Goal: Find specific page/section: Find specific page/section

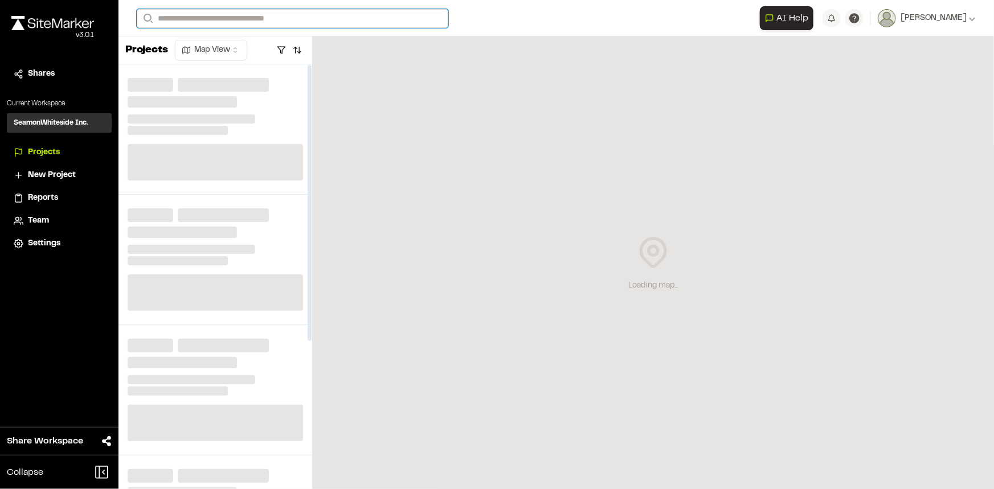
click at [296, 18] on input "Search" at bounding box center [293, 18] width 312 height 19
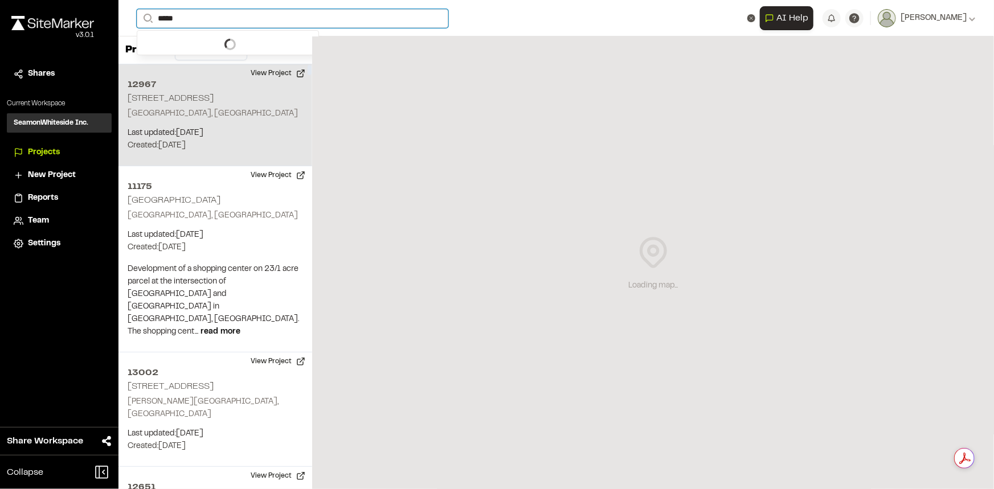
type input "*****"
click at [243, 82] on h2 "12967" at bounding box center [215, 85] width 175 height 14
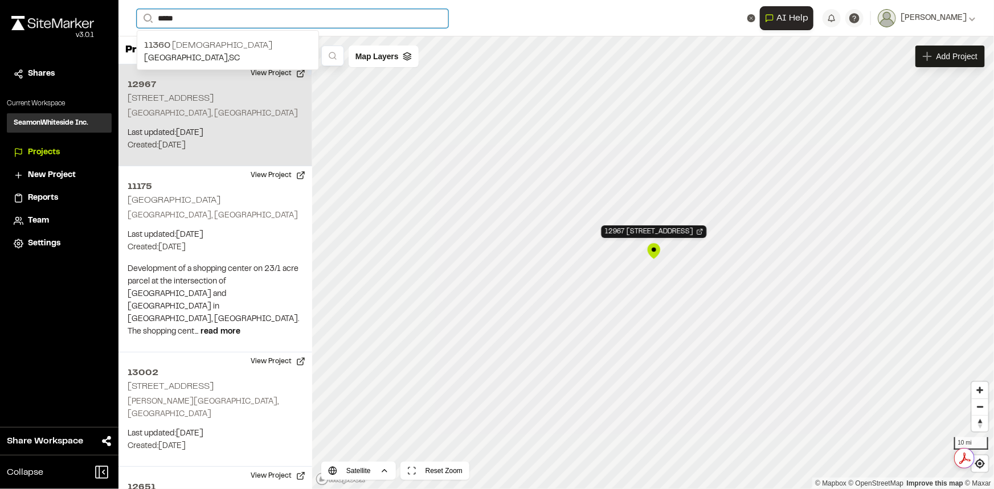
click at [228, 19] on input "*****" at bounding box center [293, 18] width 312 height 19
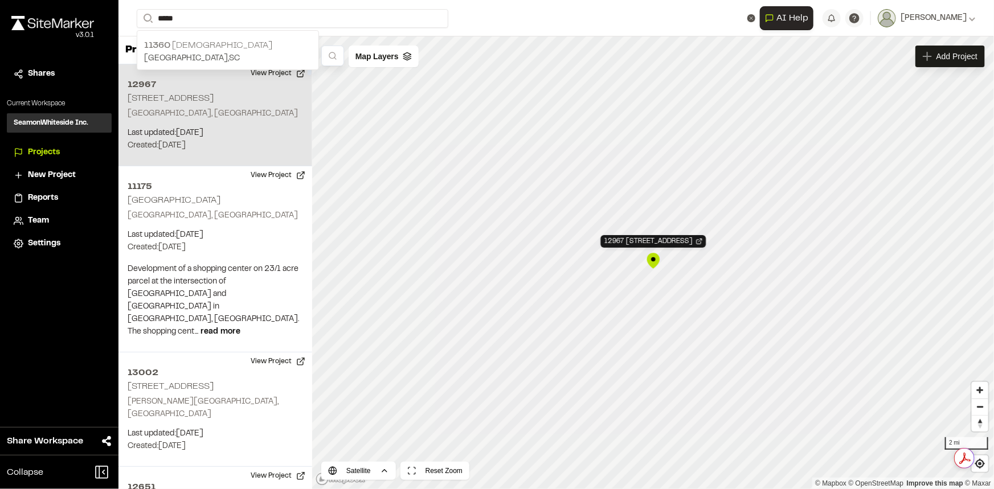
click at [209, 42] on p "11360 Star Gospel" at bounding box center [228, 46] width 168 height 14
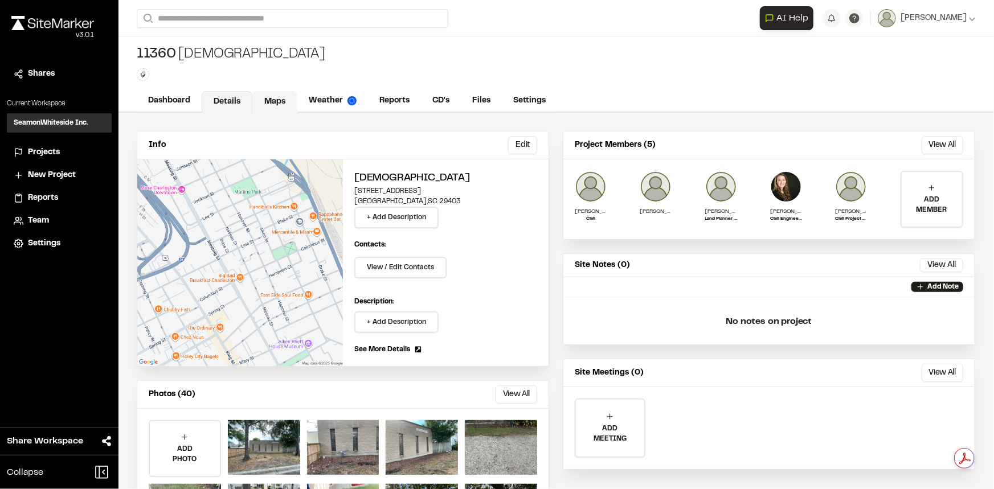
click at [264, 103] on link "Maps" at bounding box center [274, 102] width 45 height 22
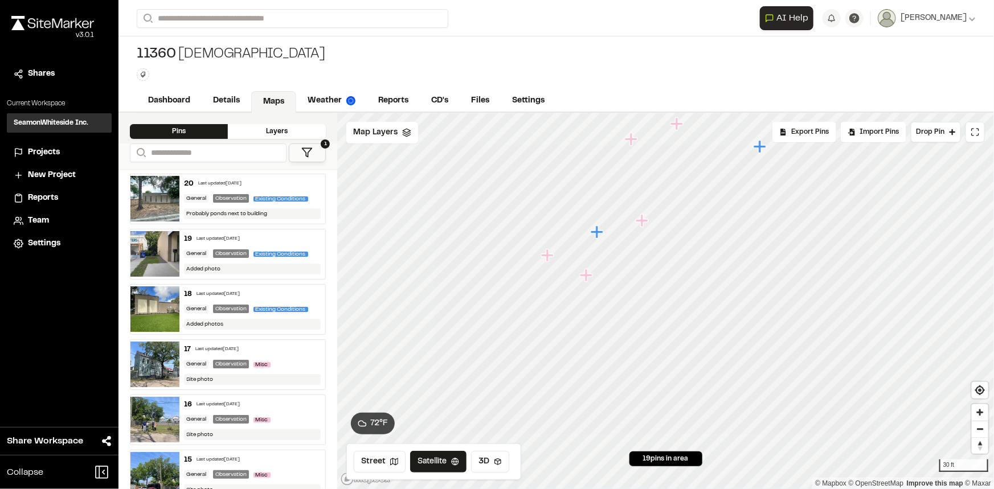
click at [586, 275] on icon "Map marker" at bounding box center [586, 275] width 13 height 13
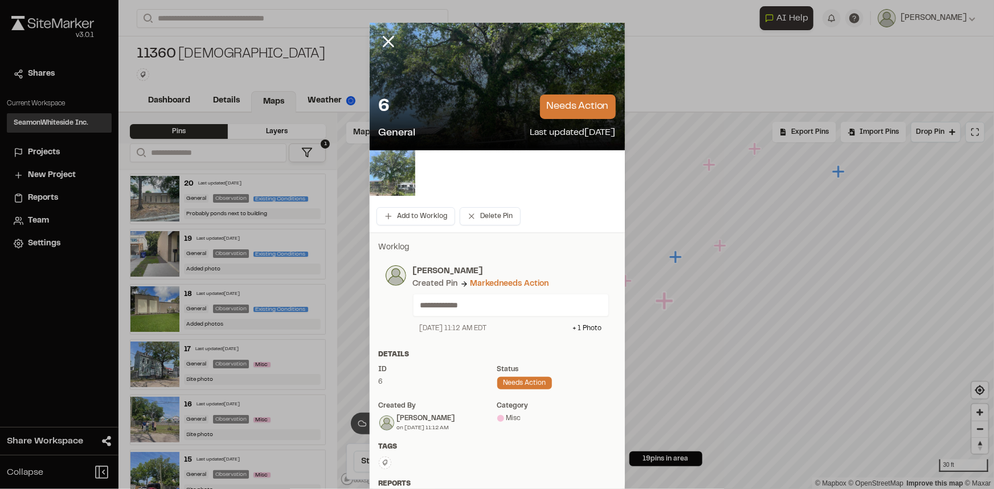
click at [387, 171] on img at bounding box center [393, 173] width 46 height 46
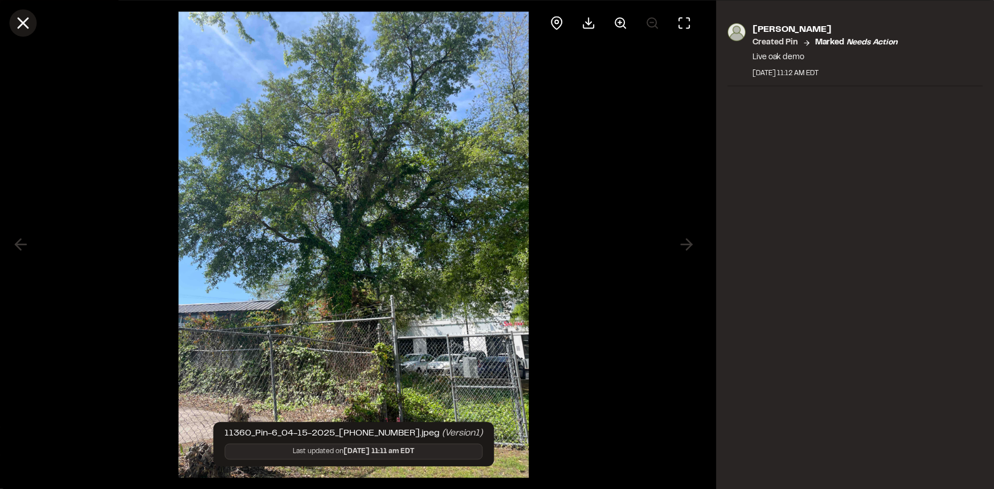
click at [21, 19] on line at bounding box center [23, 23] width 10 height 10
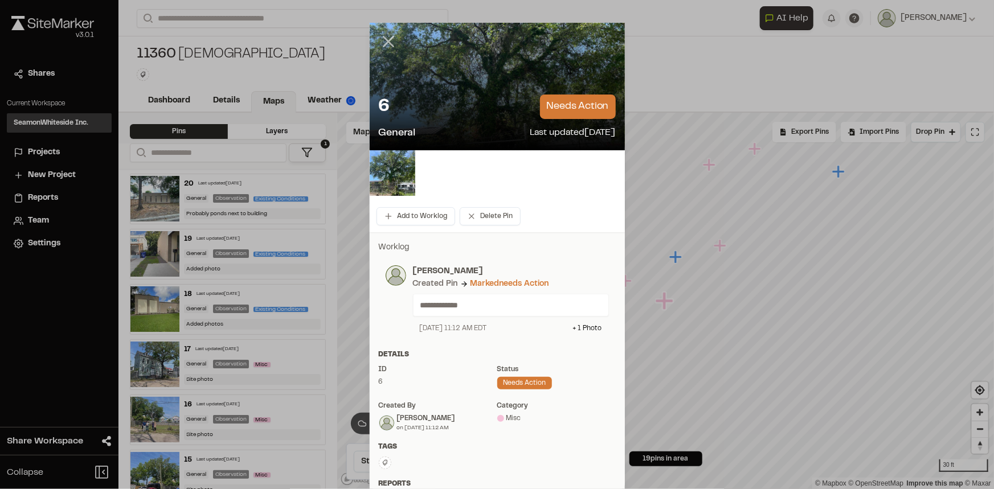
click at [379, 40] on icon at bounding box center [388, 41] width 19 height 19
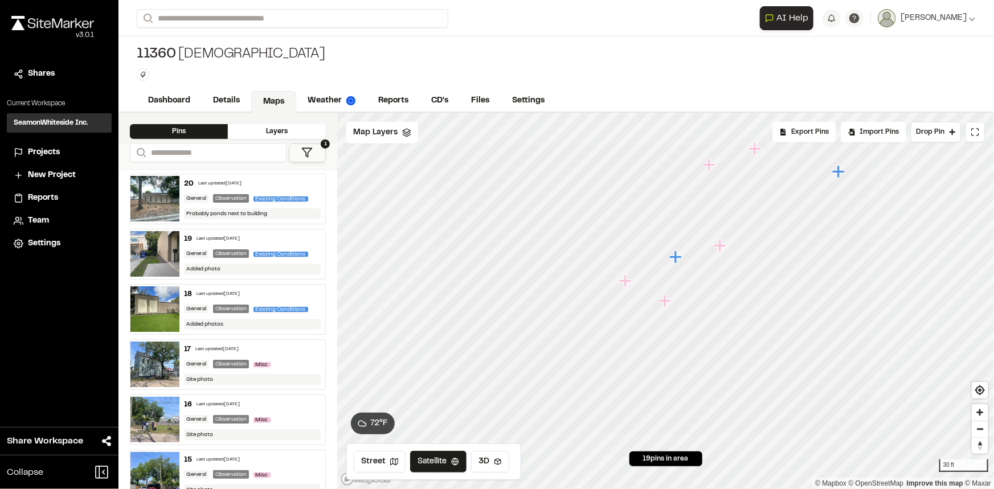
click at [628, 283] on icon "Map marker" at bounding box center [626, 281] width 15 height 15
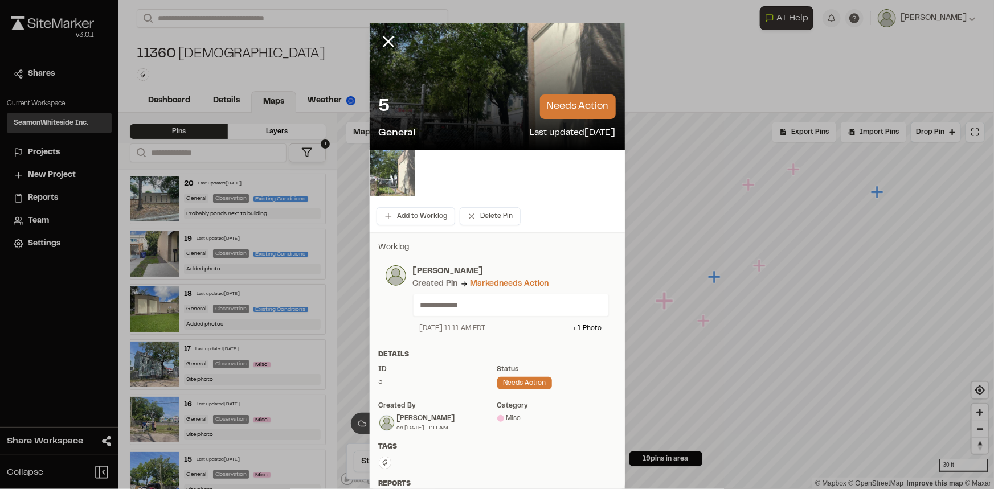
click at [386, 173] on img at bounding box center [393, 173] width 46 height 46
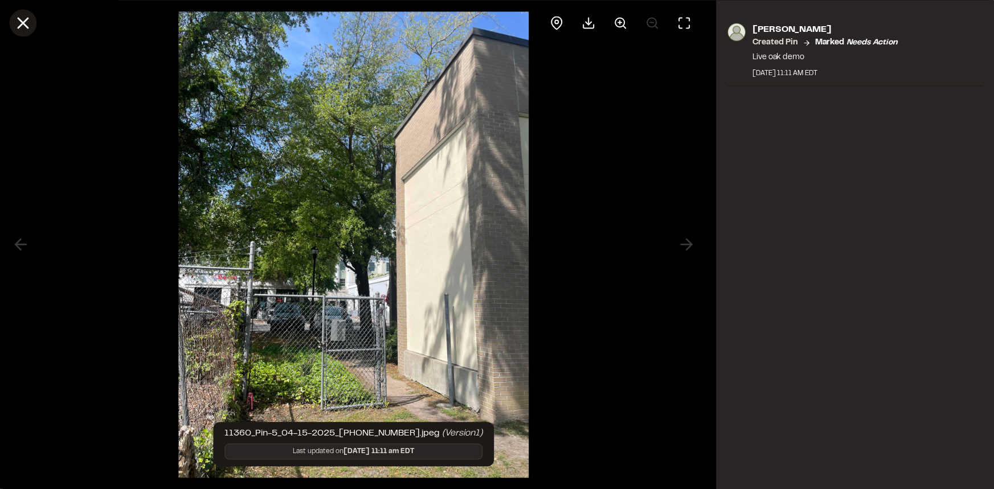
click at [34, 17] on button at bounding box center [22, 22] width 27 height 27
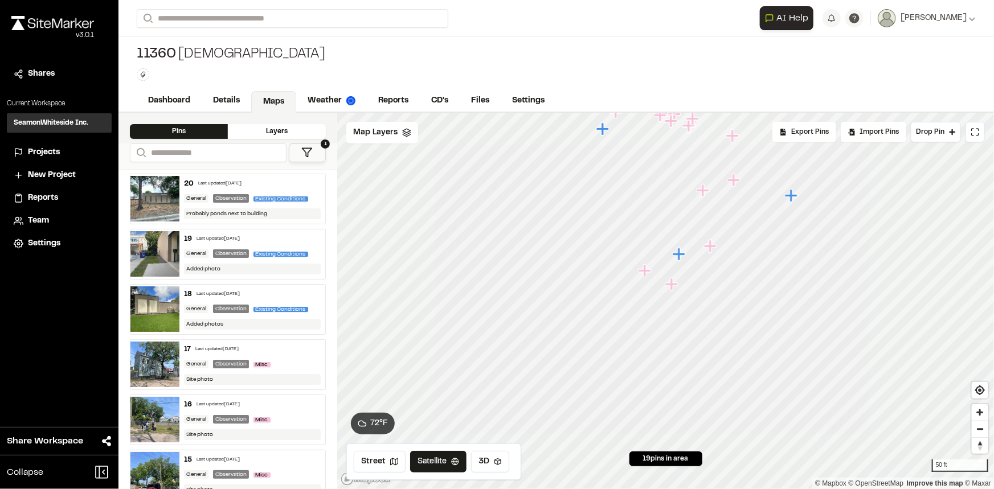
click at [273, 243] on div "19 Last updated [DATE]" at bounding box center [252, 239] width 137 height 10
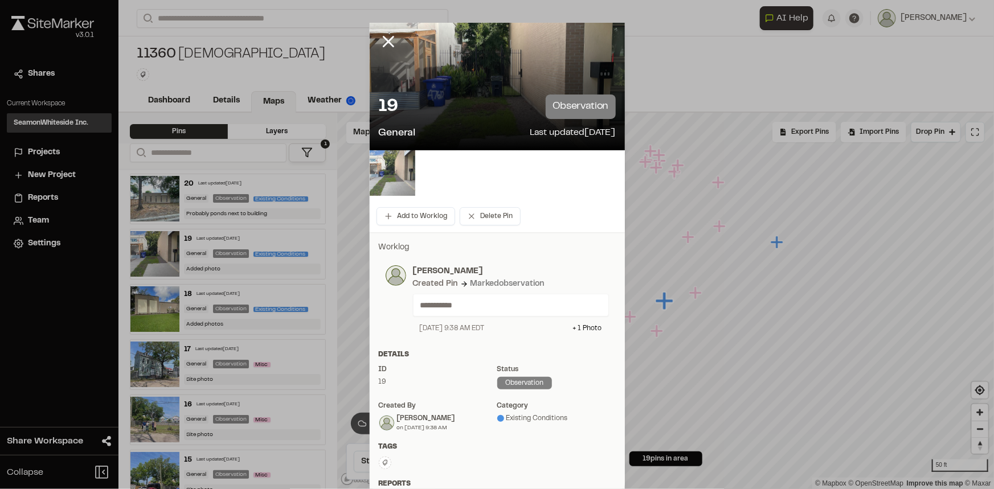
click at [387, 166] on img at bounding box center [393, 173] width 46 height 46
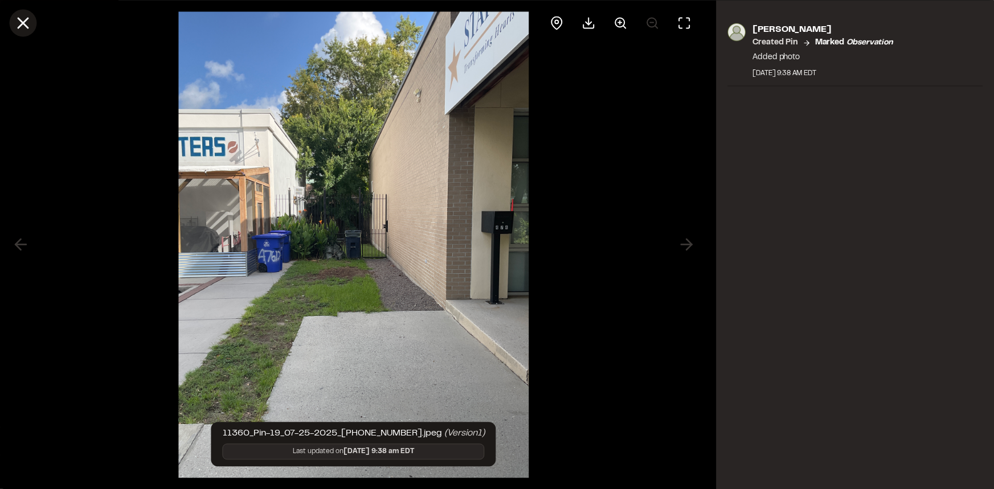
click at [19, 14] on icon at bounding box center [22, 22] width 19 height 19
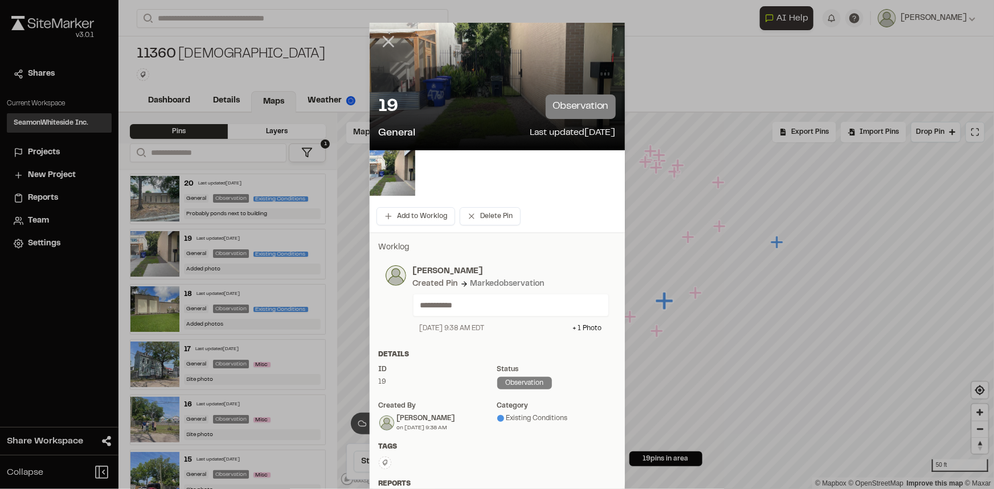
click at [385, 35] on icon at bounding box center [388, 41] width 19 height 19
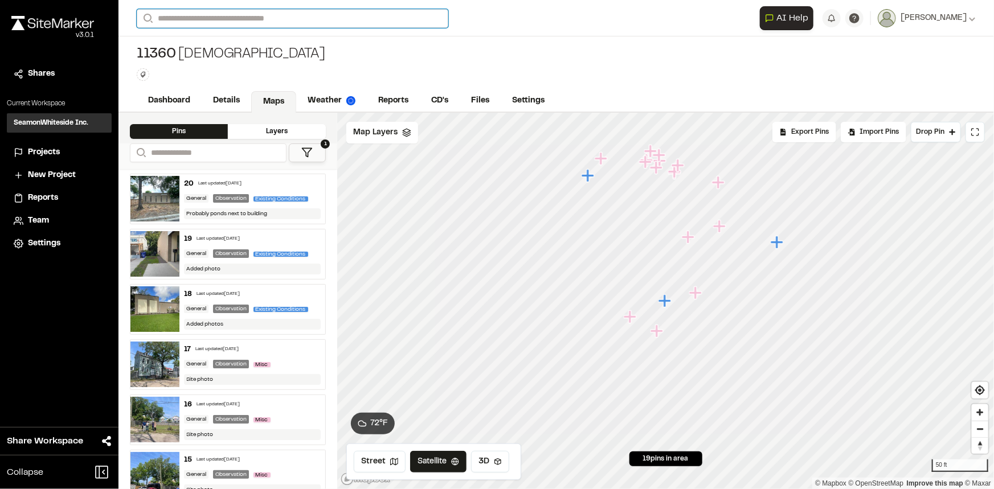
click at [237, 21] on input "Search" at bounding box center [293, 18] width 312 height 19
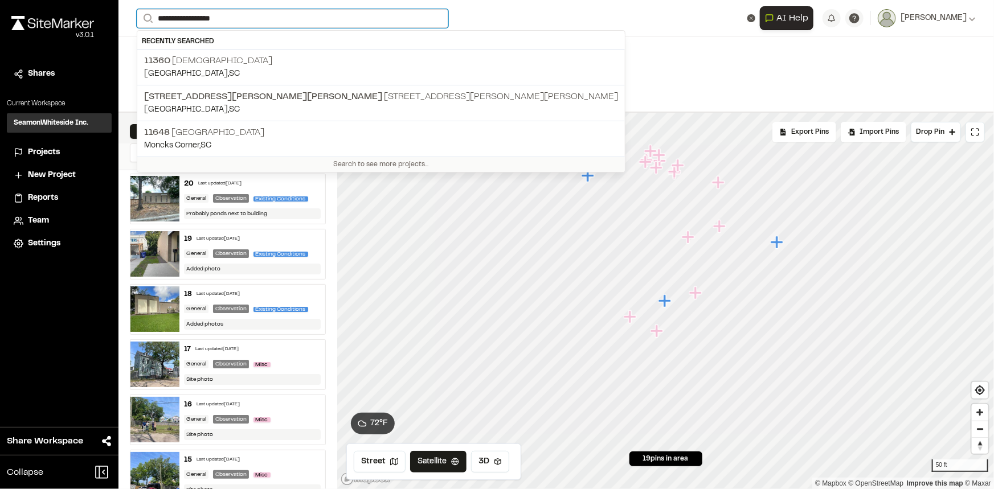
type input "**********"
